Goal: Find specific page/section: Find specific page/section

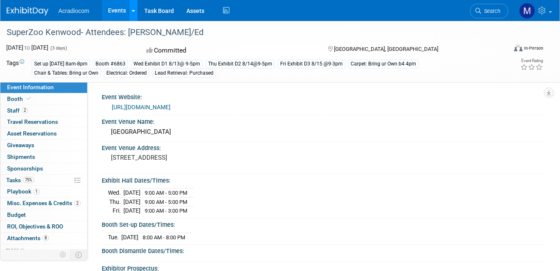
click at [134, 11] on icon at bounding box center [133, 10] width 3 height 5
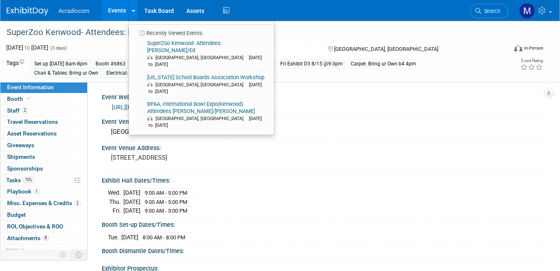
click at [119, 8] on link "Events" at bounding box center [117, 10] width 30 height 21
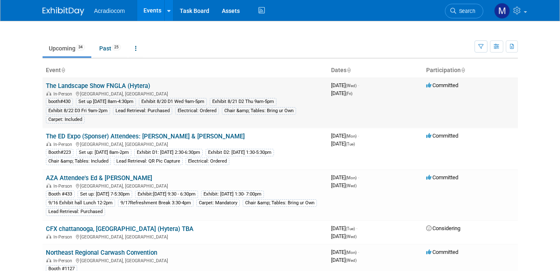
click at [91, 84] on link "The Landscape Show FNGLA (Hytera)" at bounding box center [98, 86] width 104 height 8
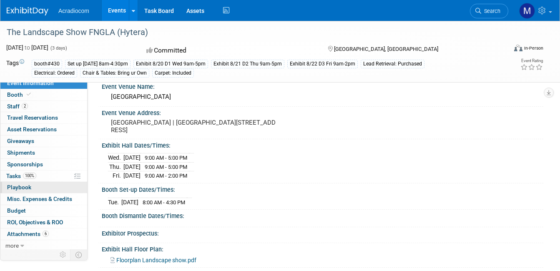
scroll to position [6, 0]
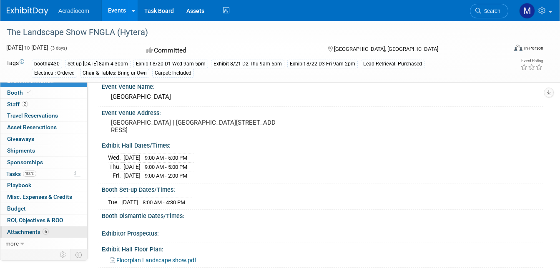
click at [27, 233] on span "Attachments 6" at bounding box center [28, 232] width 42 height 7
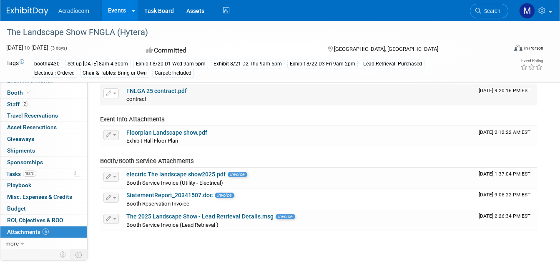
scroll to position [83, 0]
